Goal: Task Accomplishment & Management: Manage account settings

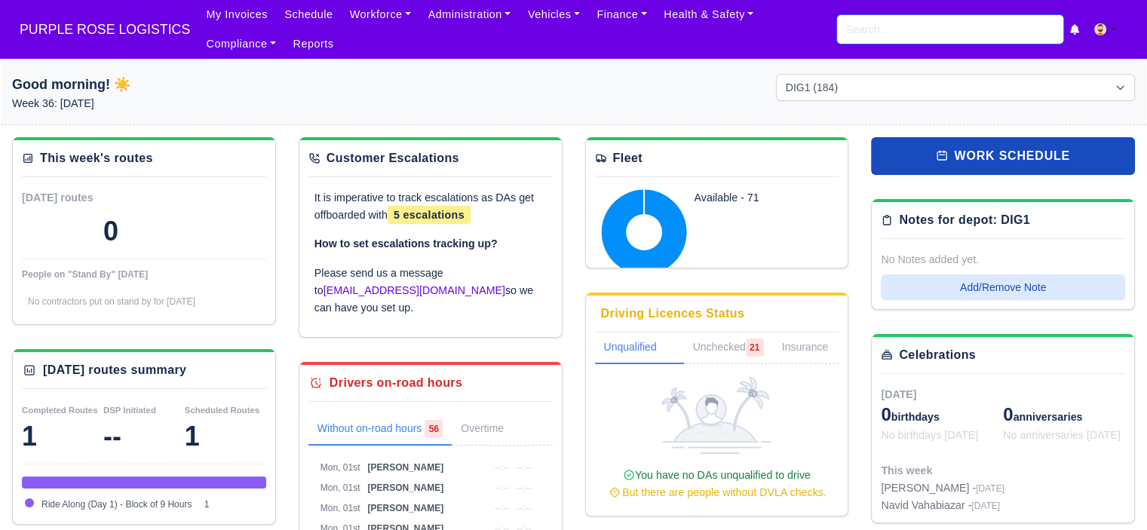
click at [927, 40] on input "search" at bounding box center [950, 29] width 226 height 29
type input "yosi"
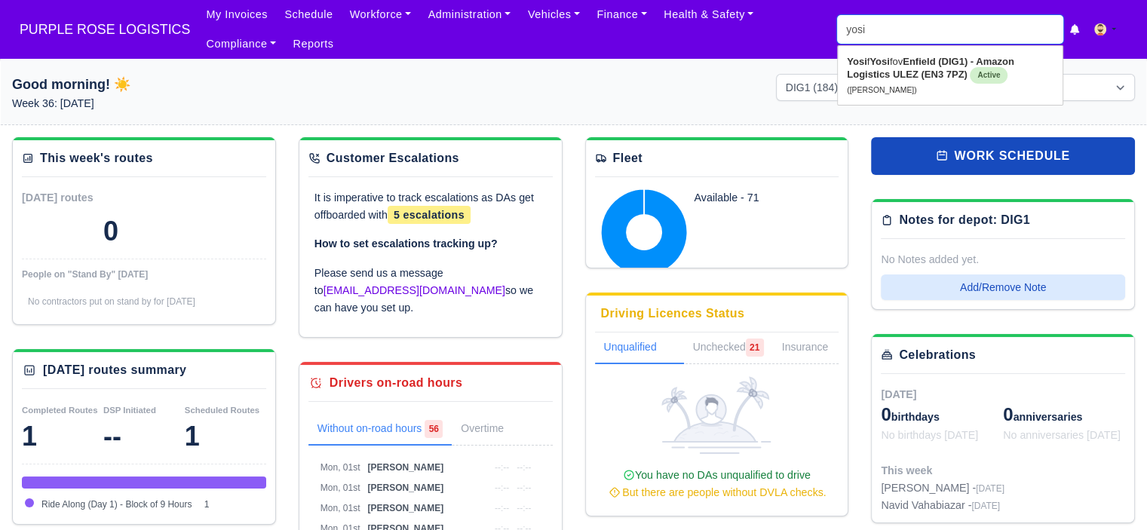
type input "yosif Yosifov"
type input "yosifv"
type input "yosi"
type input "yosif Yosifov"
click at [926, 60] on strong "Enfield (DIG1) - Amazon Logistics ULEZ (EN3 7PZ)" at bounding box center [930, 68] width 167 height 24
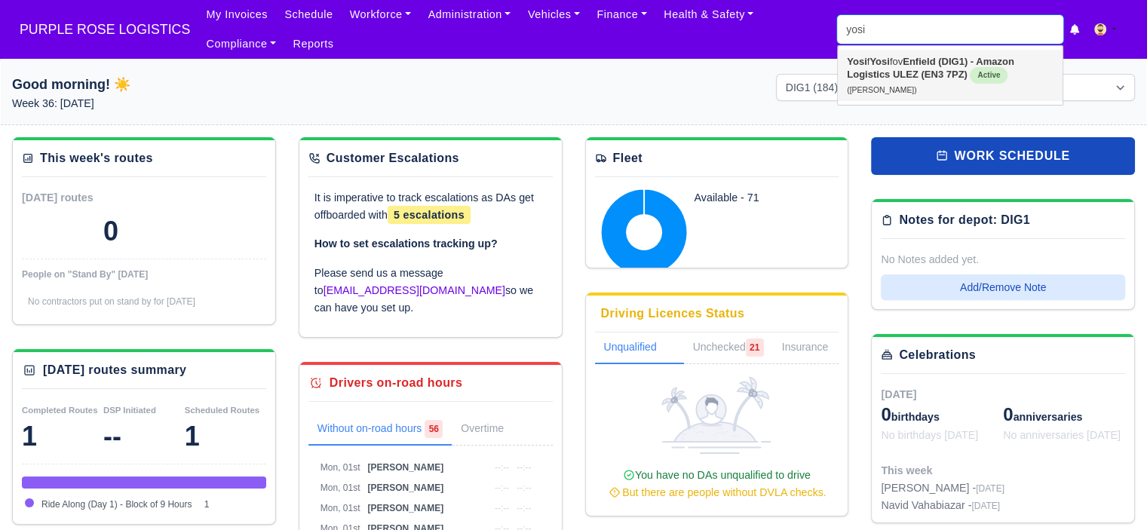
type input "Yosif Yosifov"
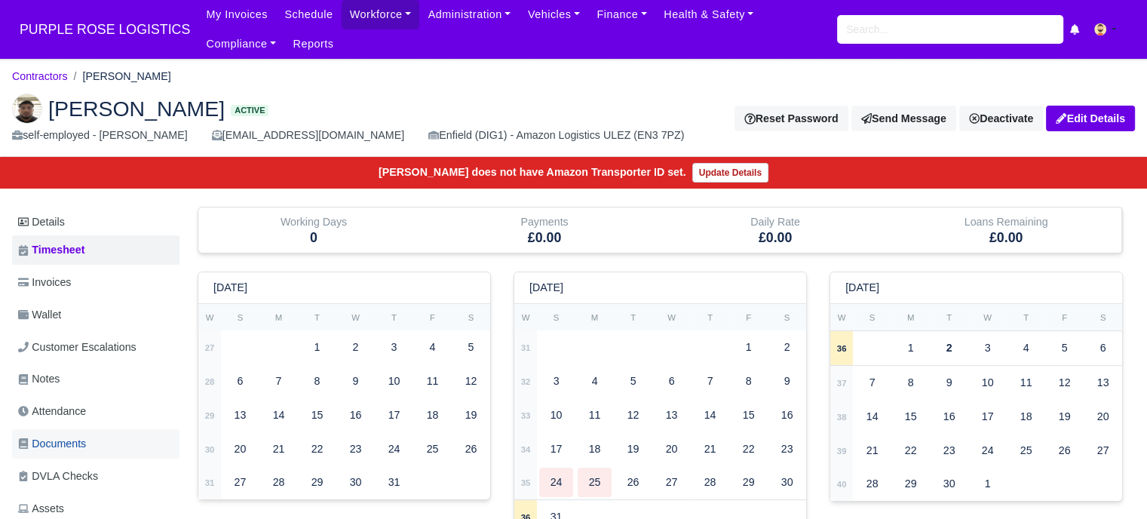
click at [72, 455] on link "Documents" at bounding box center [95, 443] width 167 height 29
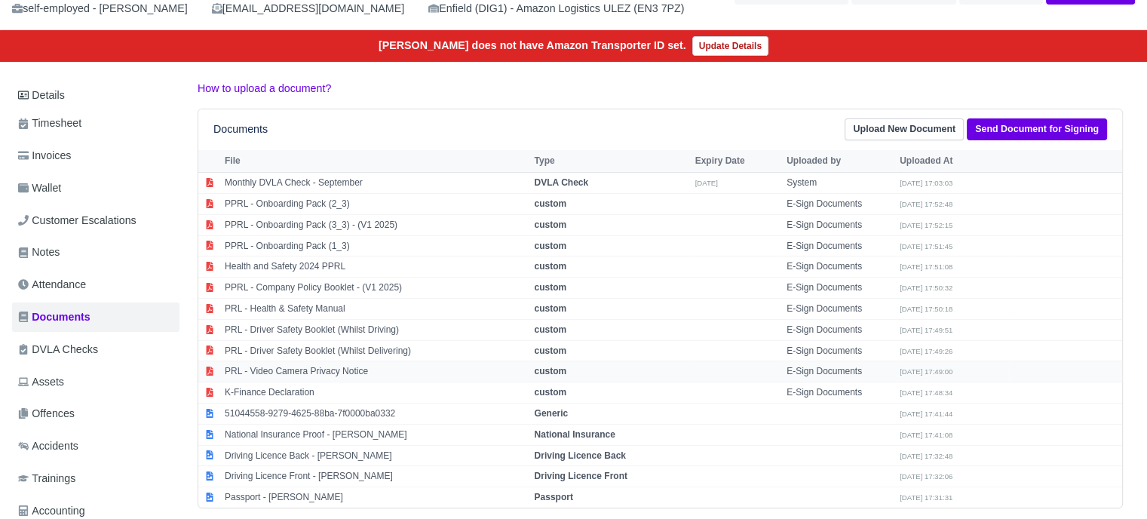
scroll to position [151, 0]
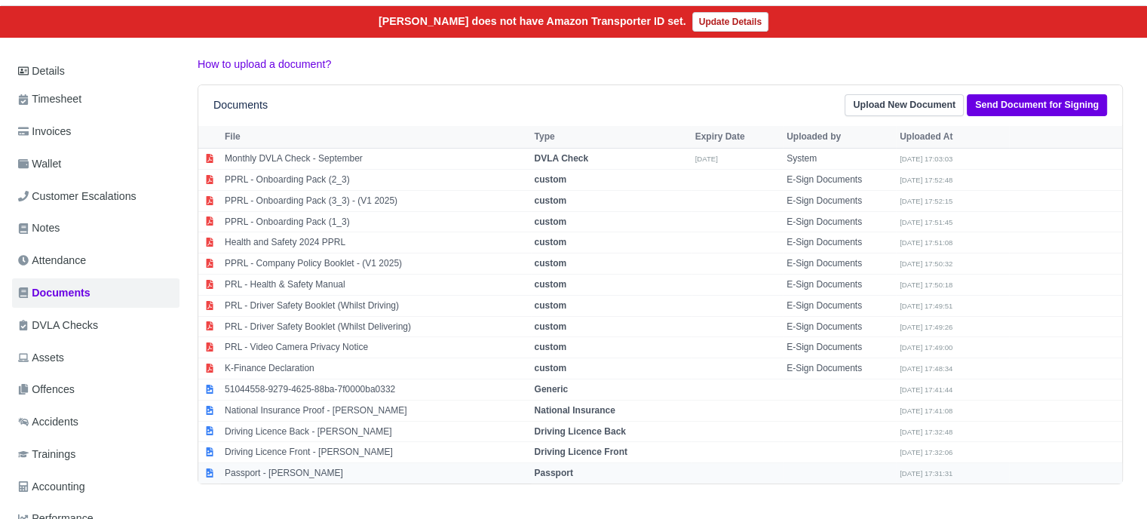
click at [290, 467] on td "Passport - Yosifov Yosifov" at bounding box center [376, 473] width 310 height 20
select select "passport"
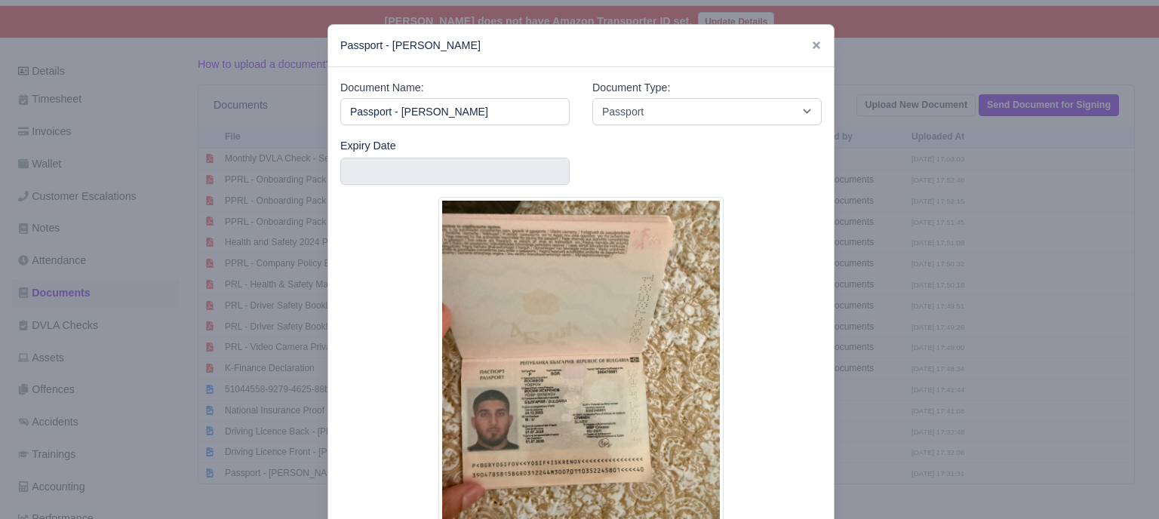
click at [268, 305] on div at bounding box center [579, 259] width 1159 height 519
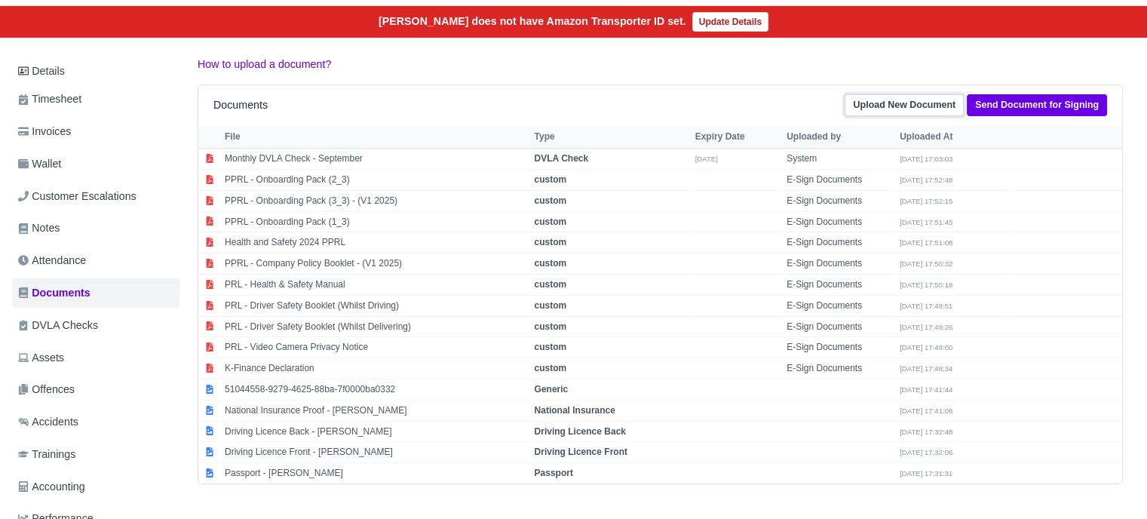
click at [920, 105] on link "Upload New Document" at bounding box center [904, 105] width 119 height 22
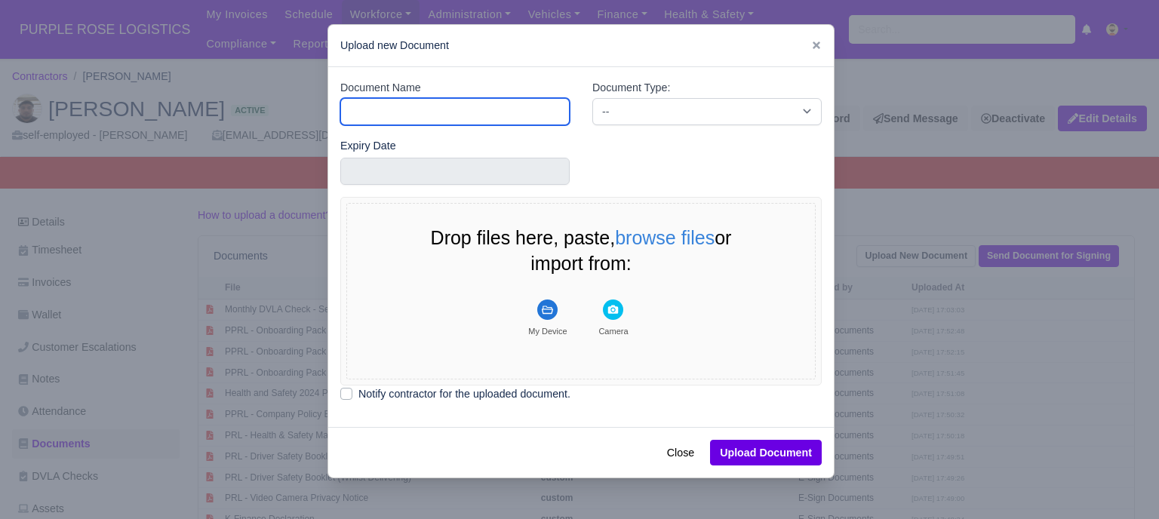
click at [416, 103] on input "Document Name" at bounding box center [454, 111] width 229 height 27
type input "RTW"
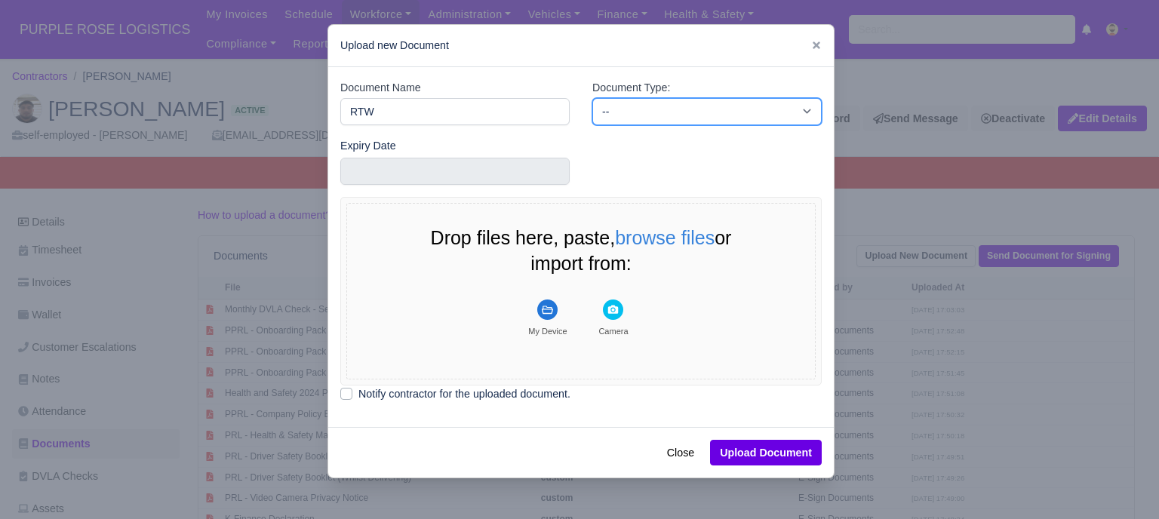
click at [655, 100] on select "-- Accounting Engagement Letter Age Verification Confirmation Background Check …" at bounding box center [706, 111] width 229 height 27
select select "right-to-work"
click at [592, 98] on select "-- Accounting Engagement Letter Age Verification Confirmation Background Check …" at bounding box center [706, 111] width 229 height 27
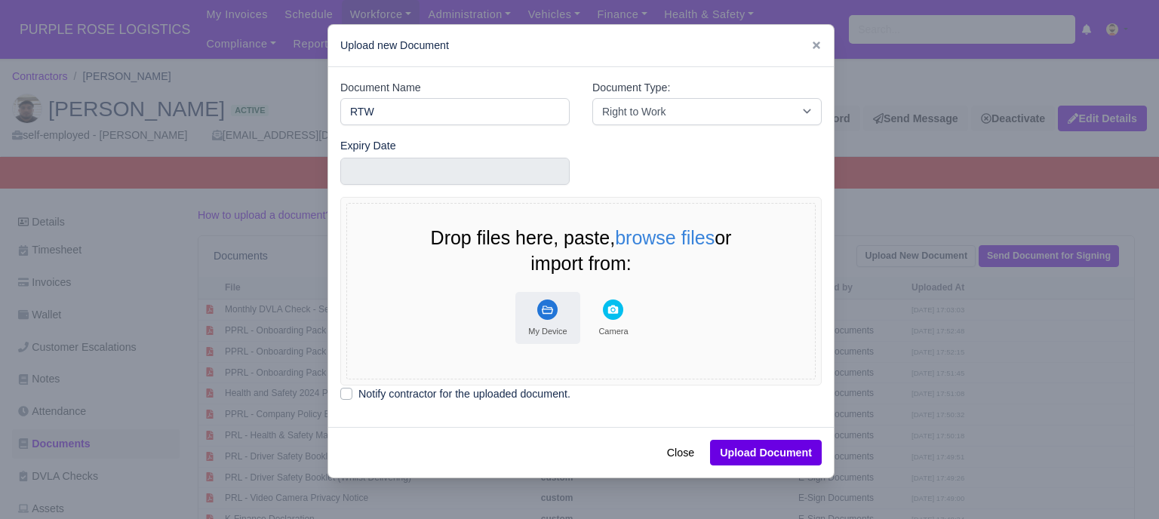
click at [537, 313] on rect "File Uploader" at bounding box center [547, 309] width 20 height 20
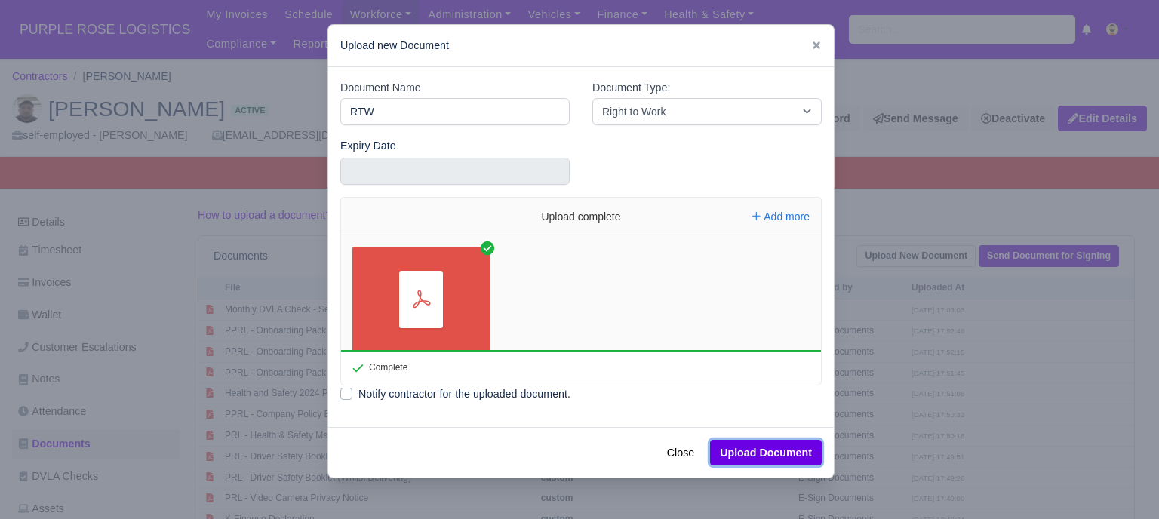
click at [776, 452] on button "Upload Document" at bounding box center [766, 453] width 112 height 26
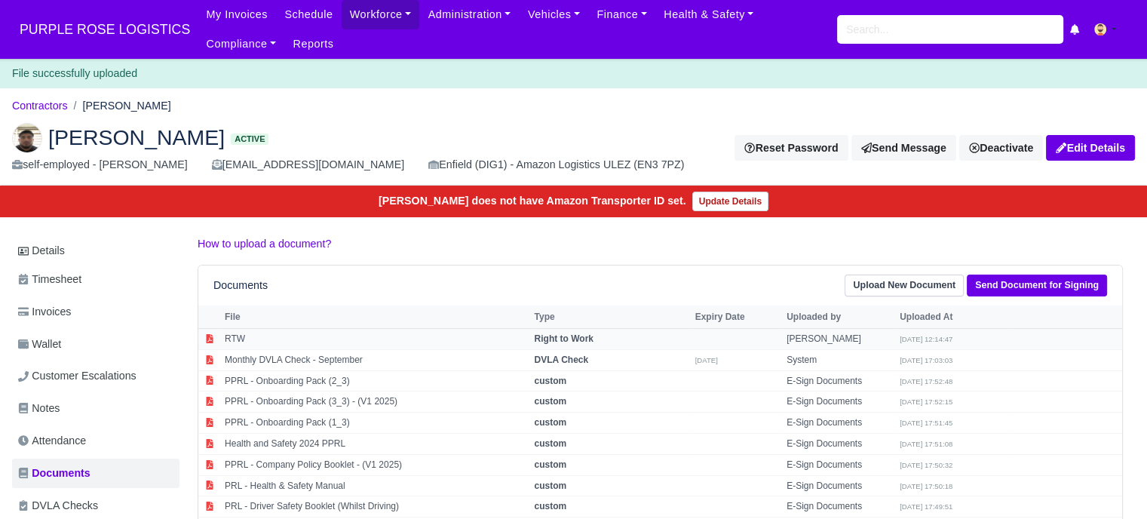
click at [275, 338] on td "RTW" at bounding box center [376, 339] width 310 height 21
select select "right-to-work"
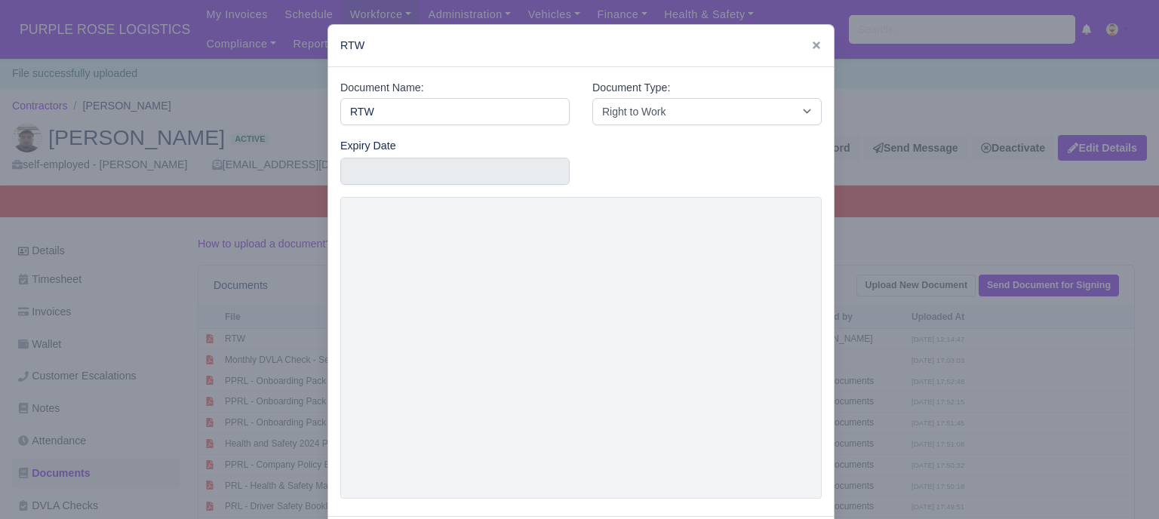
click at [945, 286] on div at bounding box center [579, 259] width 1159 height 519
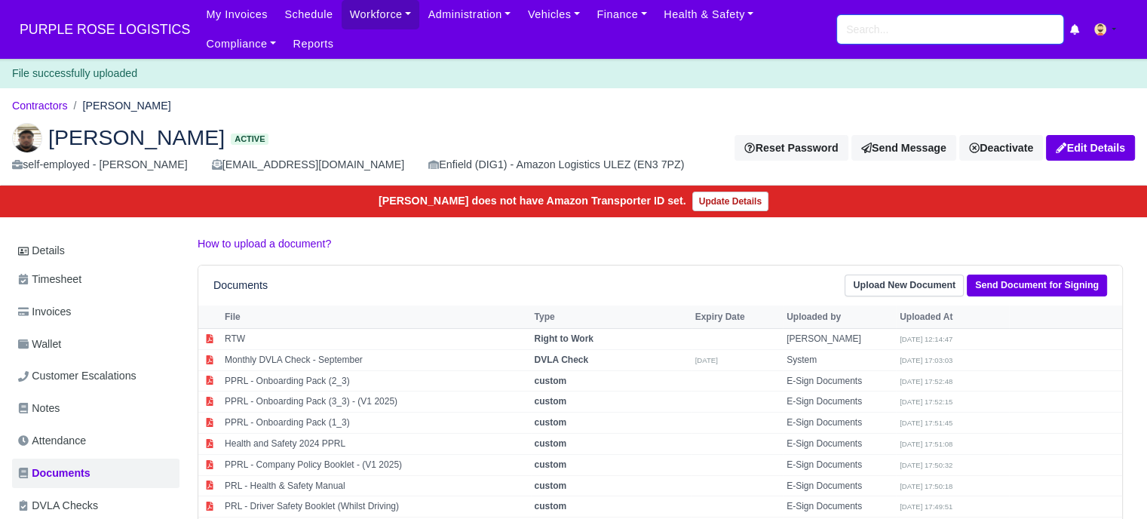
click at [882, 29] on input "search" at bounding box center [950, 29] width 226 height 29
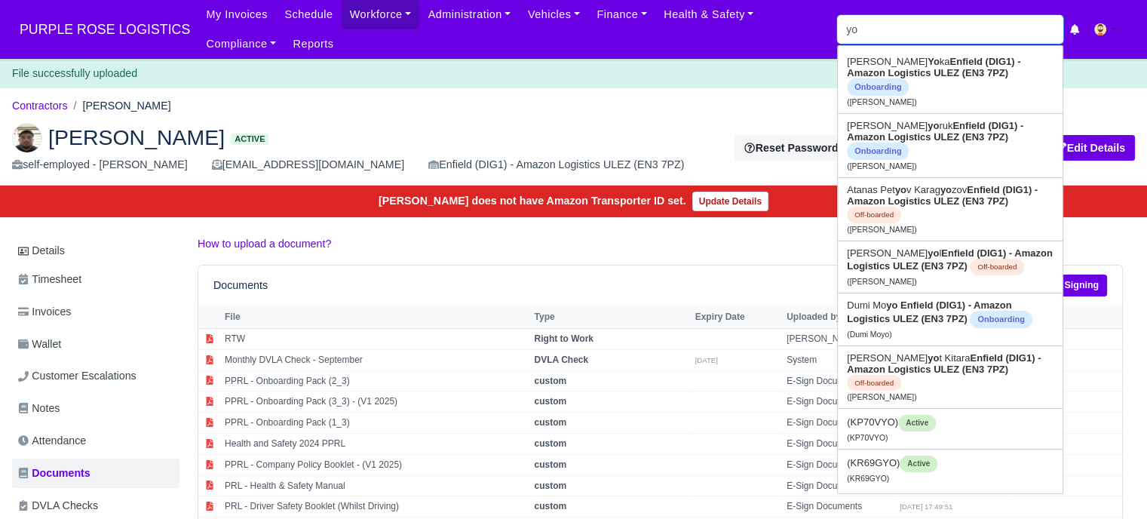
type input "yor"
type input "yordan Angelov Svetlinov"
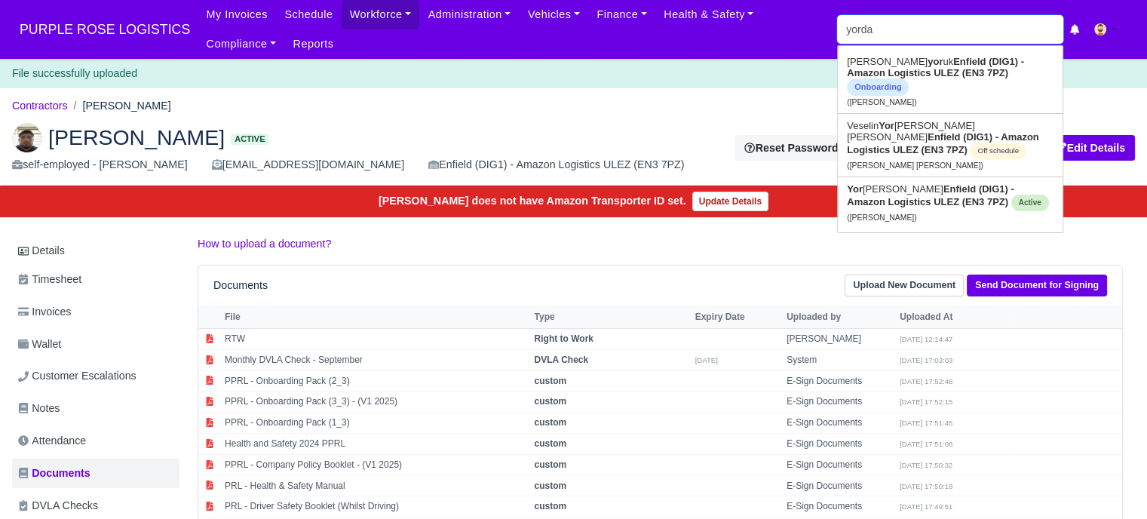
type input "yordan"
type input "yordan Angelov Svetlinov"
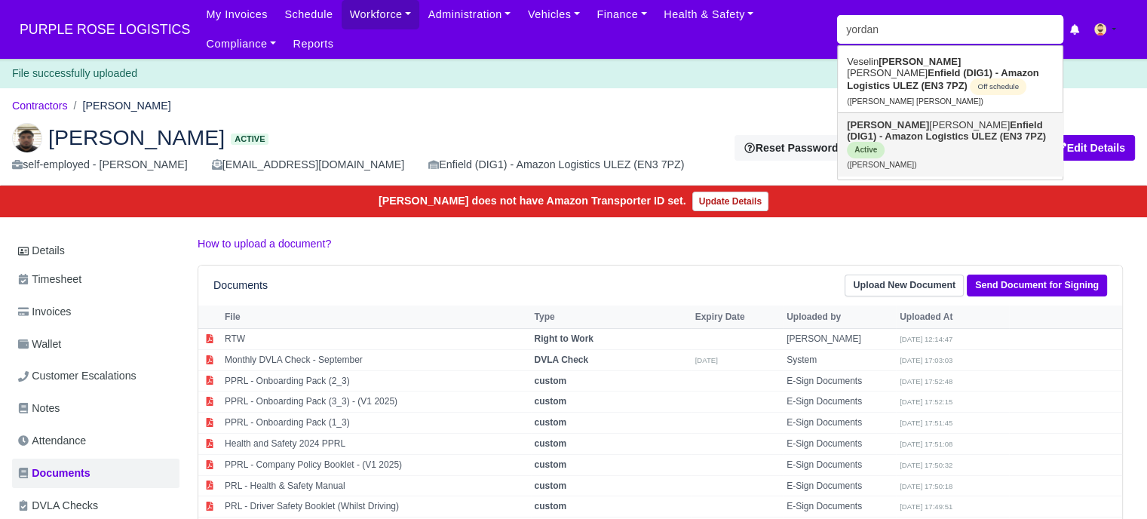
click at [945, 140] on strong "Enfield (DIG1) - Amazon Logistics ULEZ (EN3 7PZ)" at bounding box center [946, 130] width 199 height 23
type input "[PERSON_NAME]"
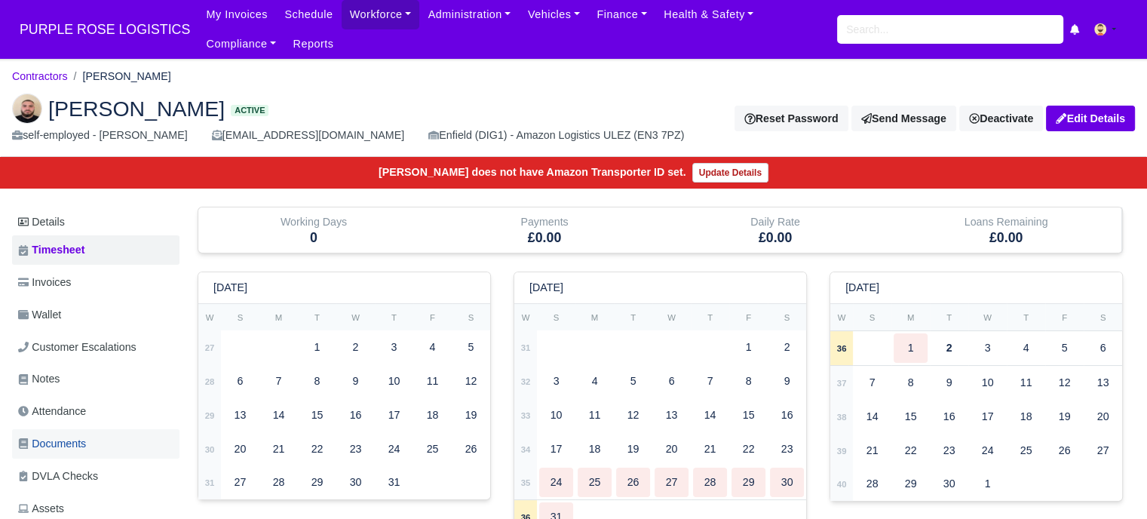
click at [72, 440] on span "Documents" at bounding box center [52, 443] width 68 height 17
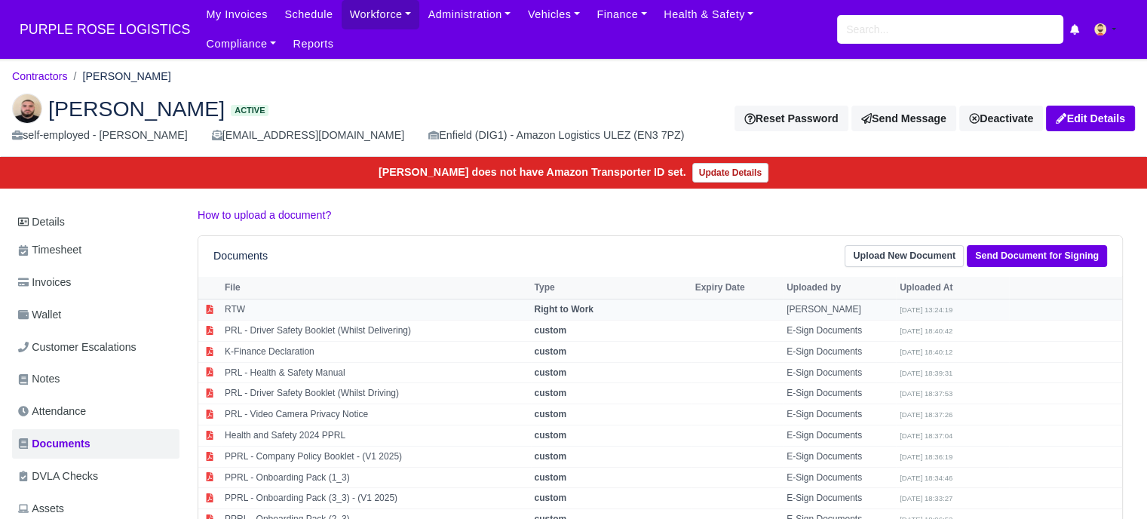
click at [305, 307] on td "RTW" at bounding box center [376, 309] width 310 height 21
select select "right-to-work"
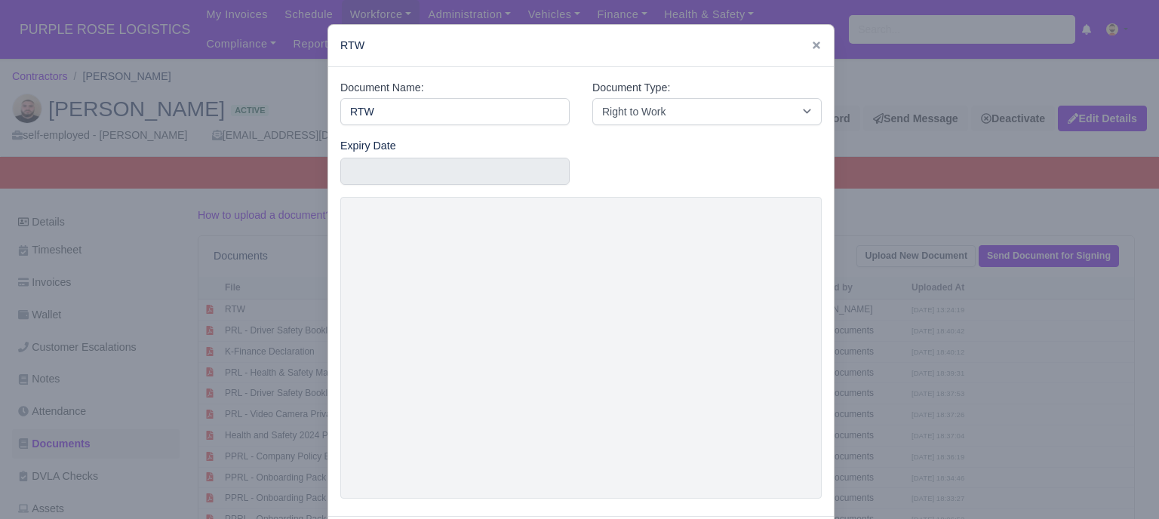
click at [919, 323] on div at bounding box center [579, 259] width 1159 height 519
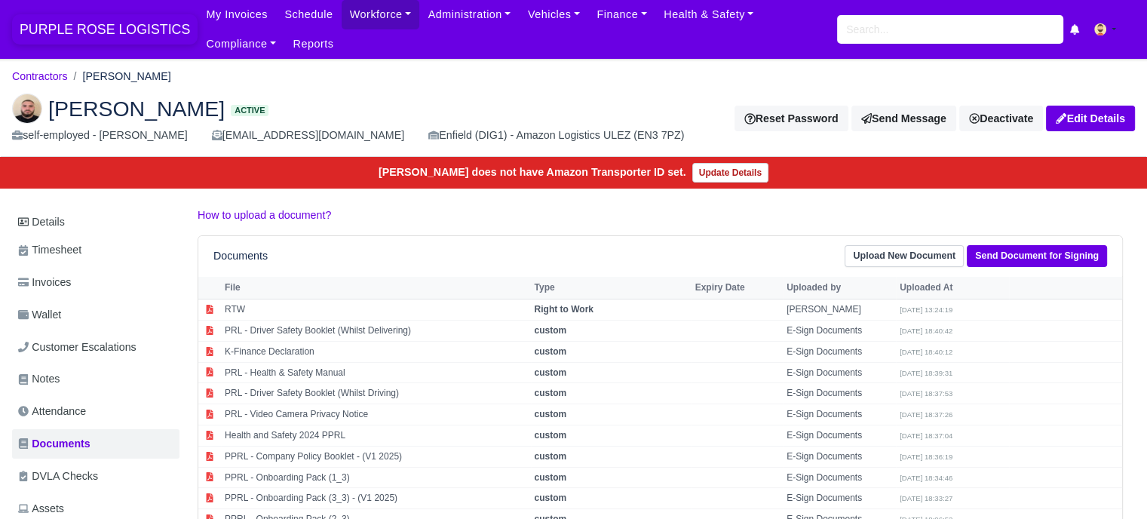
click at [78, 30] on span "PURPLE ROSE LOGISTICS" at bounding box center [105, 29] width 186 height 30
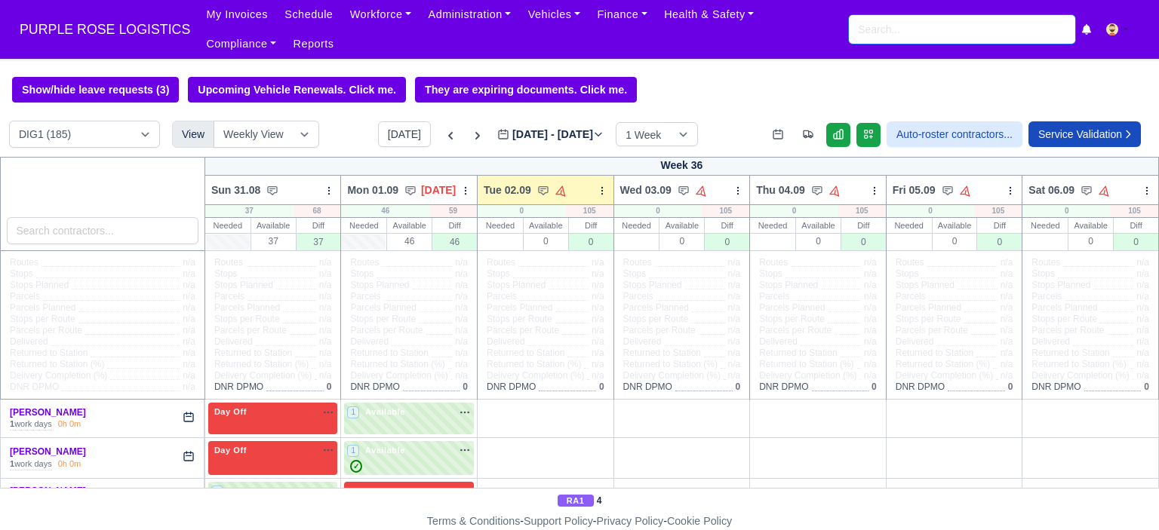
click at [1002, 32] on input "search" at bounding box center [962, 29] width 226 height 29
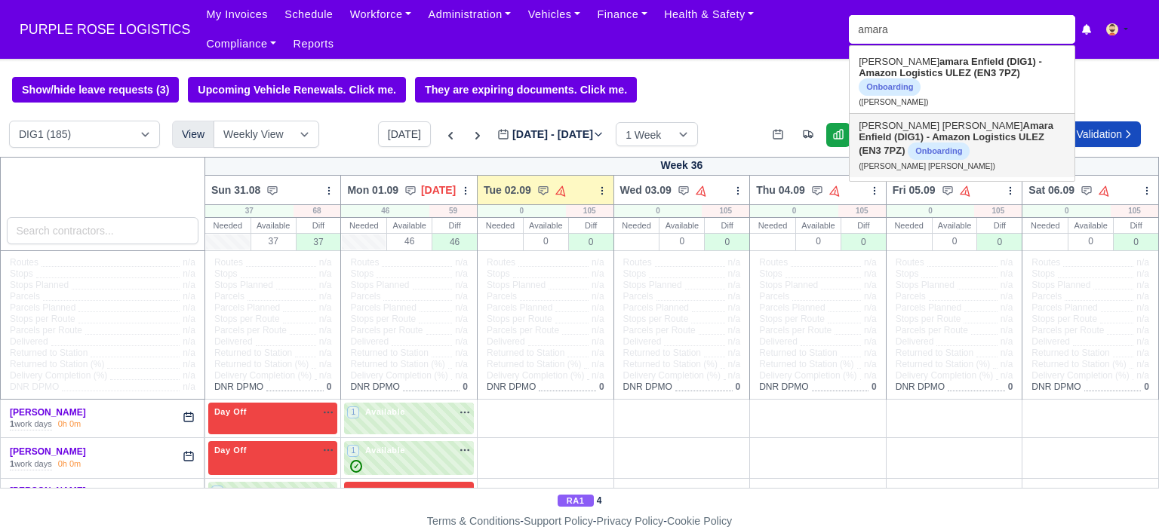
click at [975, 138] on strong "Enfield (DIG1) - Amazon Logistics ULEZ (EN3 7PZ)" at bounding box center [951, 143] width 186 height 25
type input "[PERSON_NAME] [PERSON_NAME]"
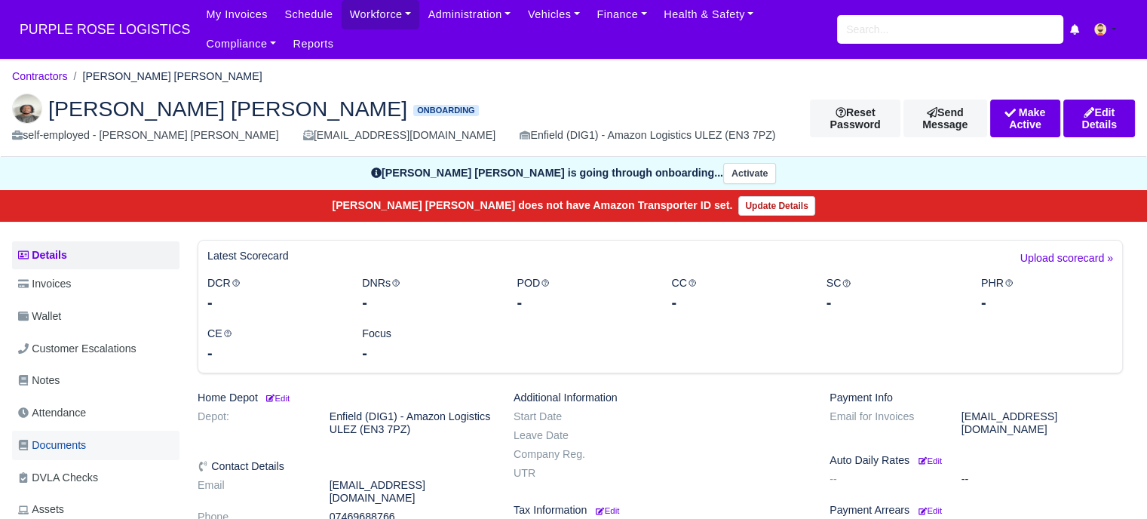
click at [60, 440] on span "Documents" at bounding box center [52, 445] width 68 height 17
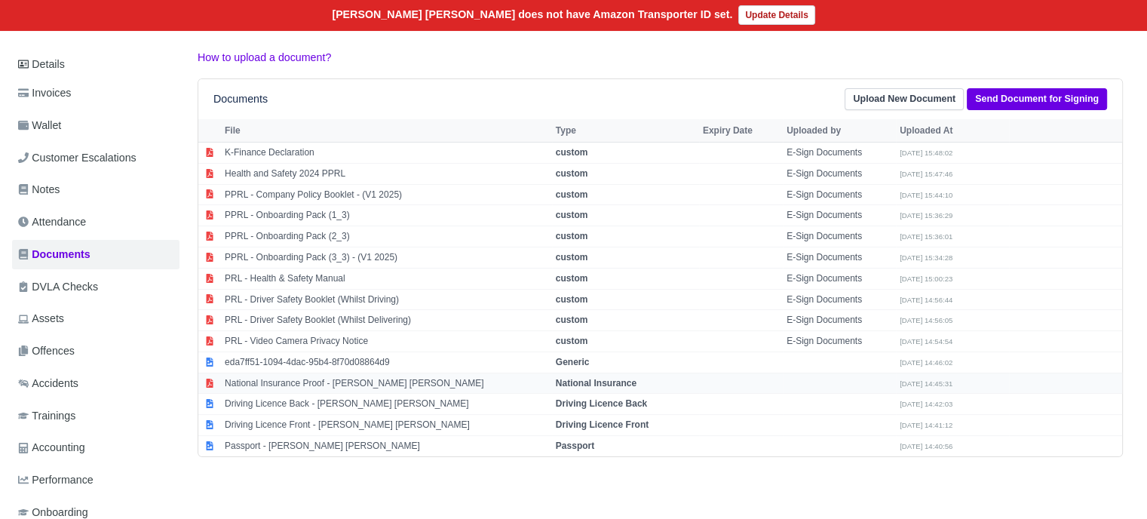
scroll to position [226, 0]
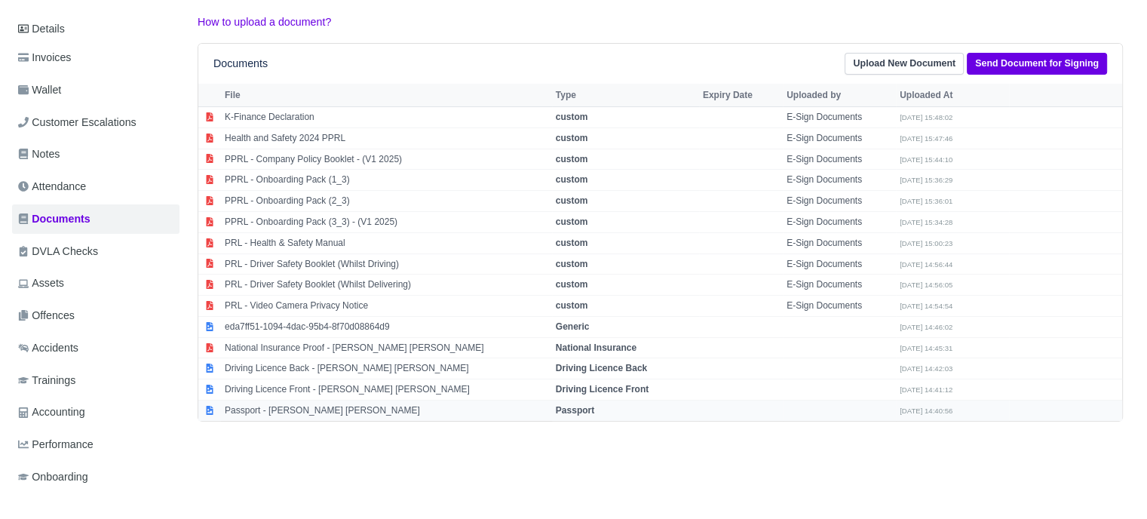
click at [352, 404] on td "Passport - [PERSON_NAME] [PERSON_NAME]" at bounding box center [386, 411] width 331 height 20
select select "passport"
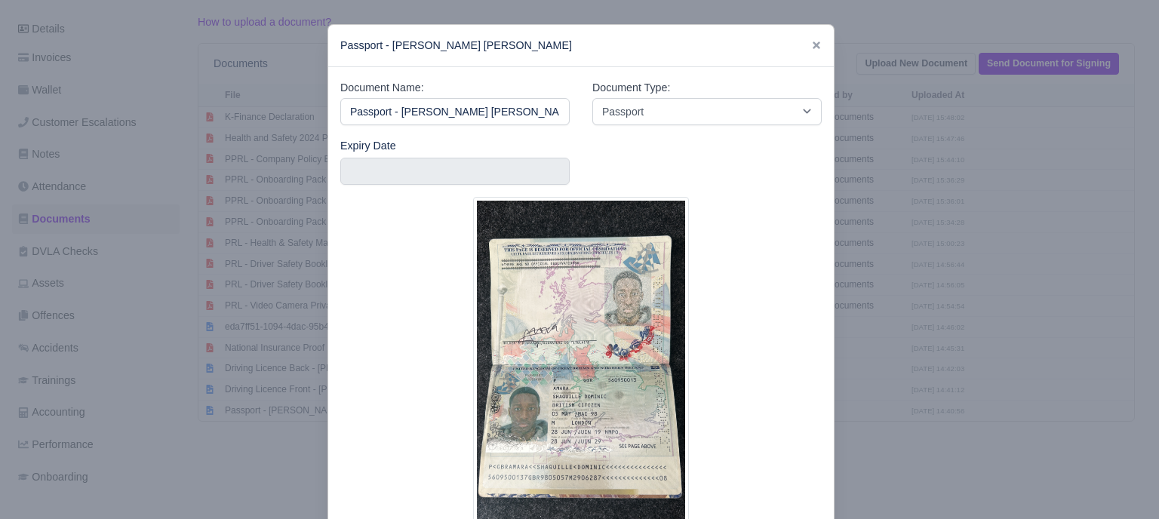
click at [545, 391] on img at bounding box center [581, 385] width 216 height 377
click at [537, 373] on img at bounding box center [581, 385] width 216 height 377
click at [867, 294] on div at bounding box center [579, 259] width 1159 height 519
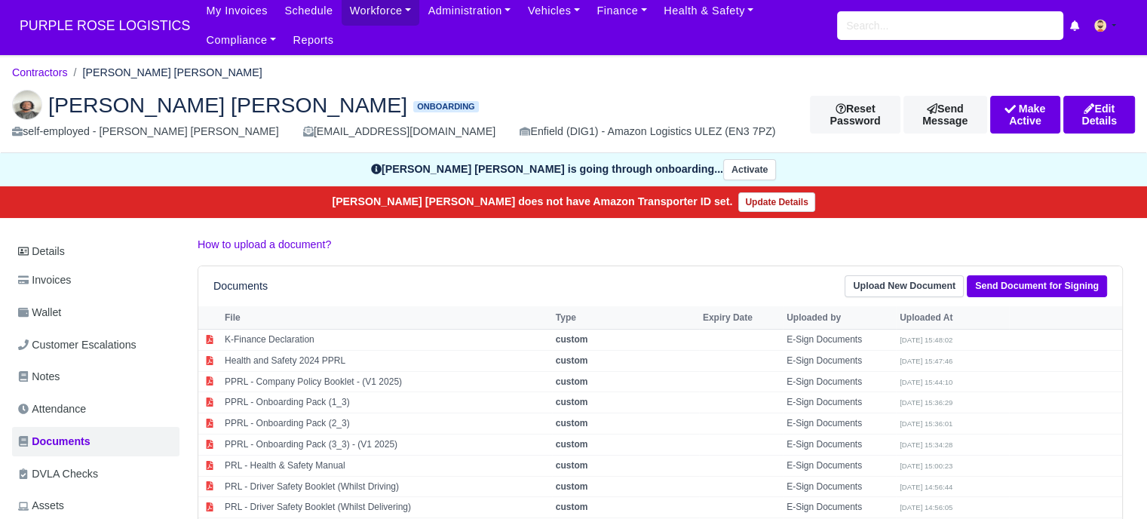
scroll to position [0, 0]
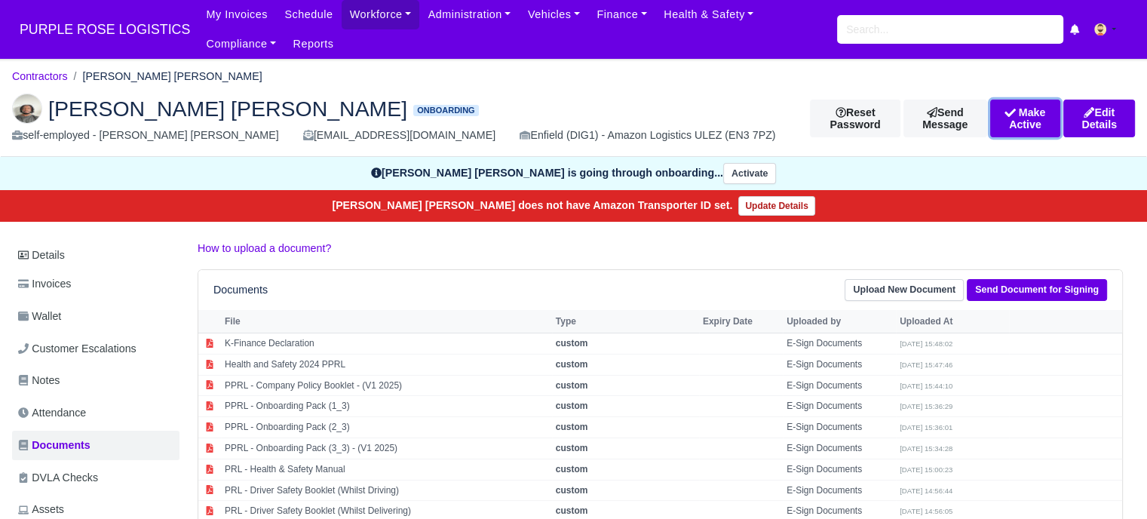
click at [990, 118] on button "Make Active" at bounding box center [1025, 119] width 71 height 38
